Goal: Obtain resource: Download file/media

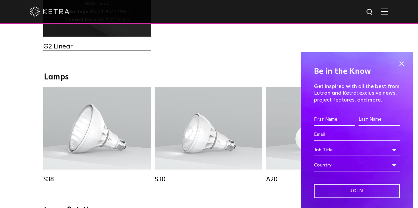
scroll to position [440, 0]
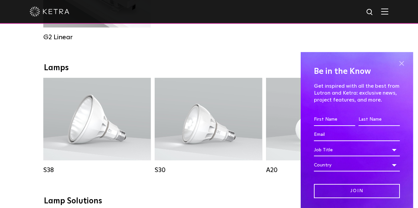
click at [397, 62] on span at bounding box center [402, 64] width 10 height 10
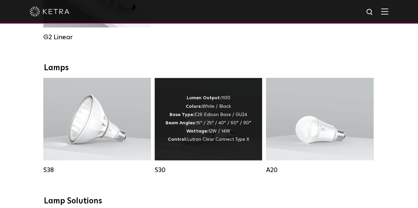
click at [213, 97] on div "Lumen Output: 1100 Colors: White / Black Base Type: E26 Edison Base / GU24 Beam…" at bounding box center [208, 119] width 107 height 83
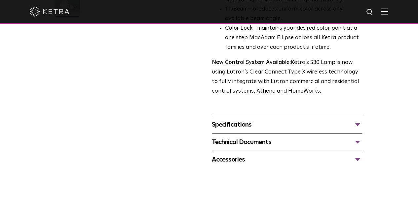
scroll to position [220, 0]
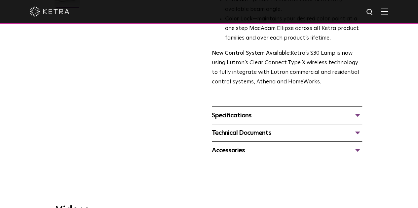
click at [254, 110] on div "Specifications" at bounding box center [287, 115] width 150 height 11
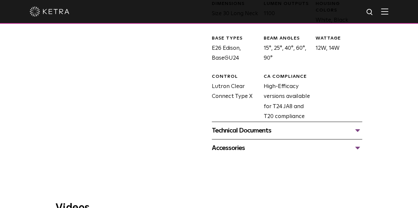
scroll to position [385, 0]
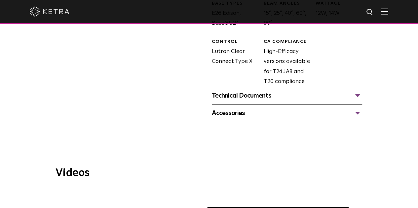
click at [259, 91] on div "Technical Documents" at bounding box center [287, 96] width 150 height 11
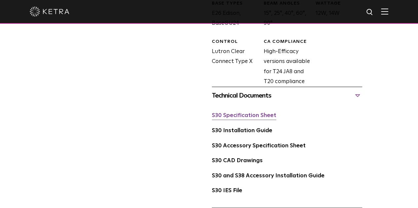
click at [240, 113] on link "S30 Specification Sheet" at bounding box center [244, 116] width 64 height 6
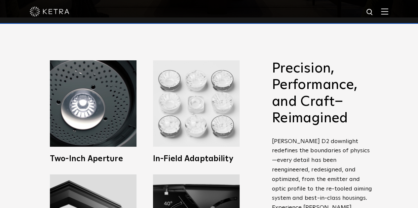
scroll to position [220, 0]
